Goal: Obtain resource: Download file/media

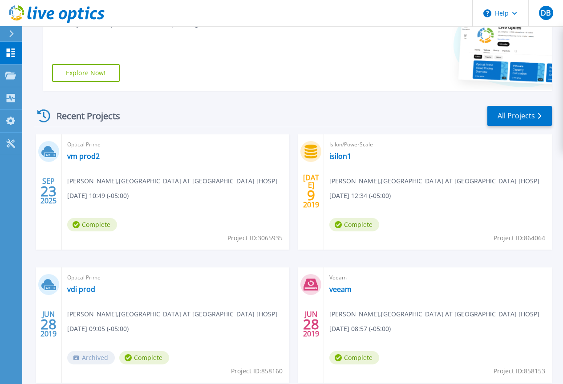
scroll to position [223, 0]
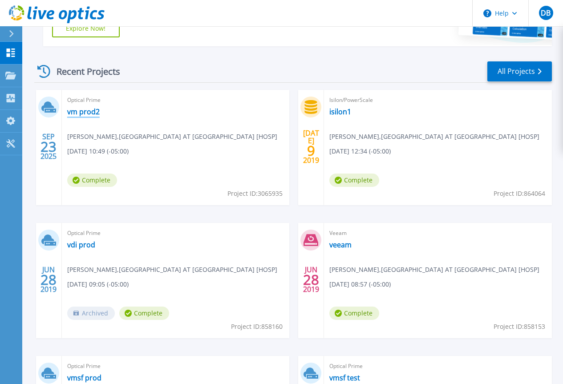
click at [88, 111] on link "vm prod2" at bounding box center [83, 111] width 33 height 9
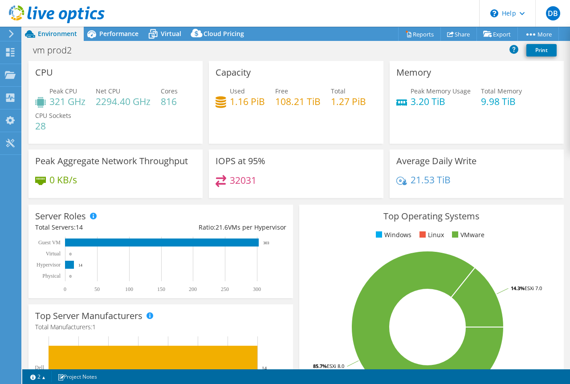
select select "USEast"
select select "USD"
click at [233, 34] on span "Cloud Pricing" at bounding box center [224, 33] width 41 height 8
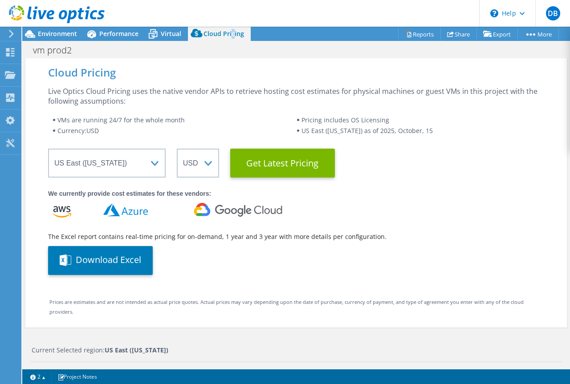
scroll to position [223, 0]
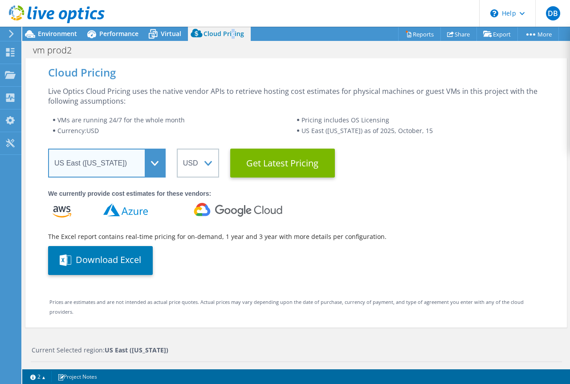
click at [157, 163] on select "Select a Region [GEOGRAPHIC_DATA] ([GEOGRAPHIC_DATA]) [GEOGRAPHIC_DATA] ([GEOGR…" at bounding box center [107, 163] width 118 height 29
click at [156, 163] on select "Select a Region [GEOGRAPHIC_DATA] ([GEOGRAPHIC_DATA]) [GEOGRAPHIC_DATA] ([GEOGR…" at bounding box center [107, 163] width 118 height 29
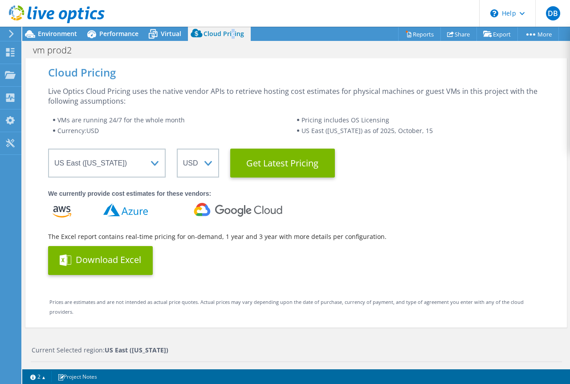
click at [135, 261] on button "Download Excel" at bounding box center [100, 260] width 105 height 29
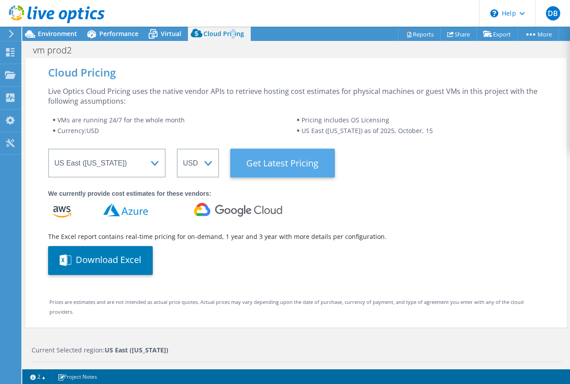
click at [295, 167] on Latest "Get Latest Pricing" at bounding box center [282, 163] width 105 height 29
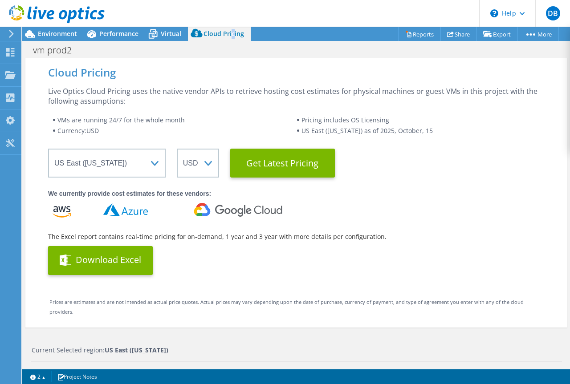
click at [98, 263] on button "Download Excel" at bounding box center [100, 260] width 105 height 29
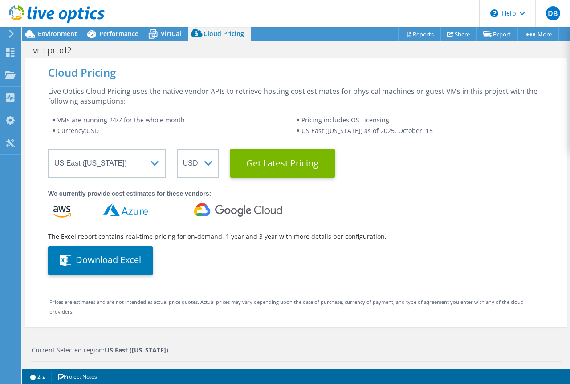
click at [223, 36] on span "Cloud Pricing" at bounding box center [224, 33] width 41 height 8
click at [167, 37] on span "Virtual" at bounding box center [171, 33] width 20 height 8
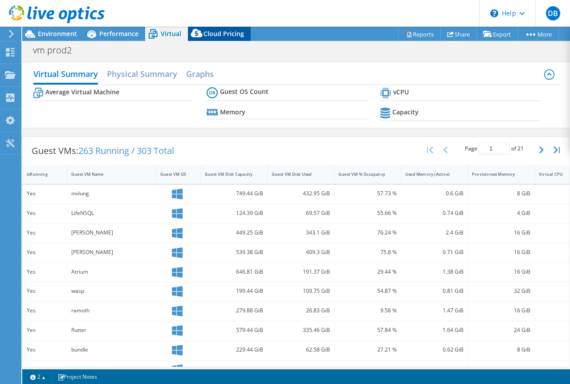
click at [214, 33] on span "Cloud Pricing" at bounding box center [224, 33] width 41 height 8
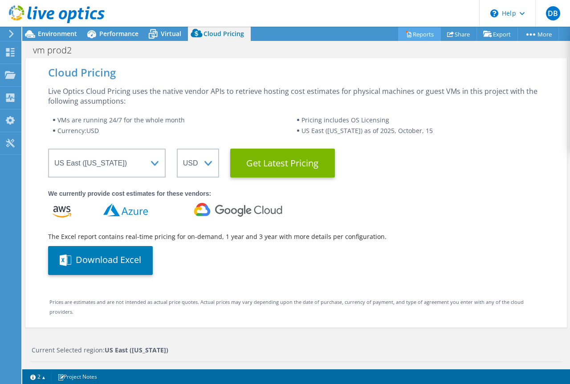
click at [422, 33] on link "Reports" at bounding box center [419, 34] width 43 height 14
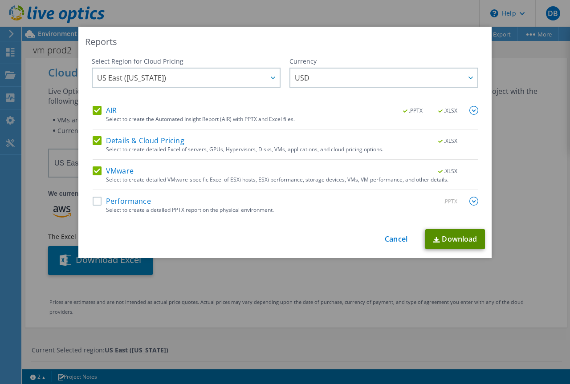
click at [450, 240] on link "Download" at bounding box center [455, 239] width 60 height 20
click at [391, 239] on link "Cancel" at bounding box center [396, 239] width 23 height 8
